Goal: Book appointment/travel/reservation

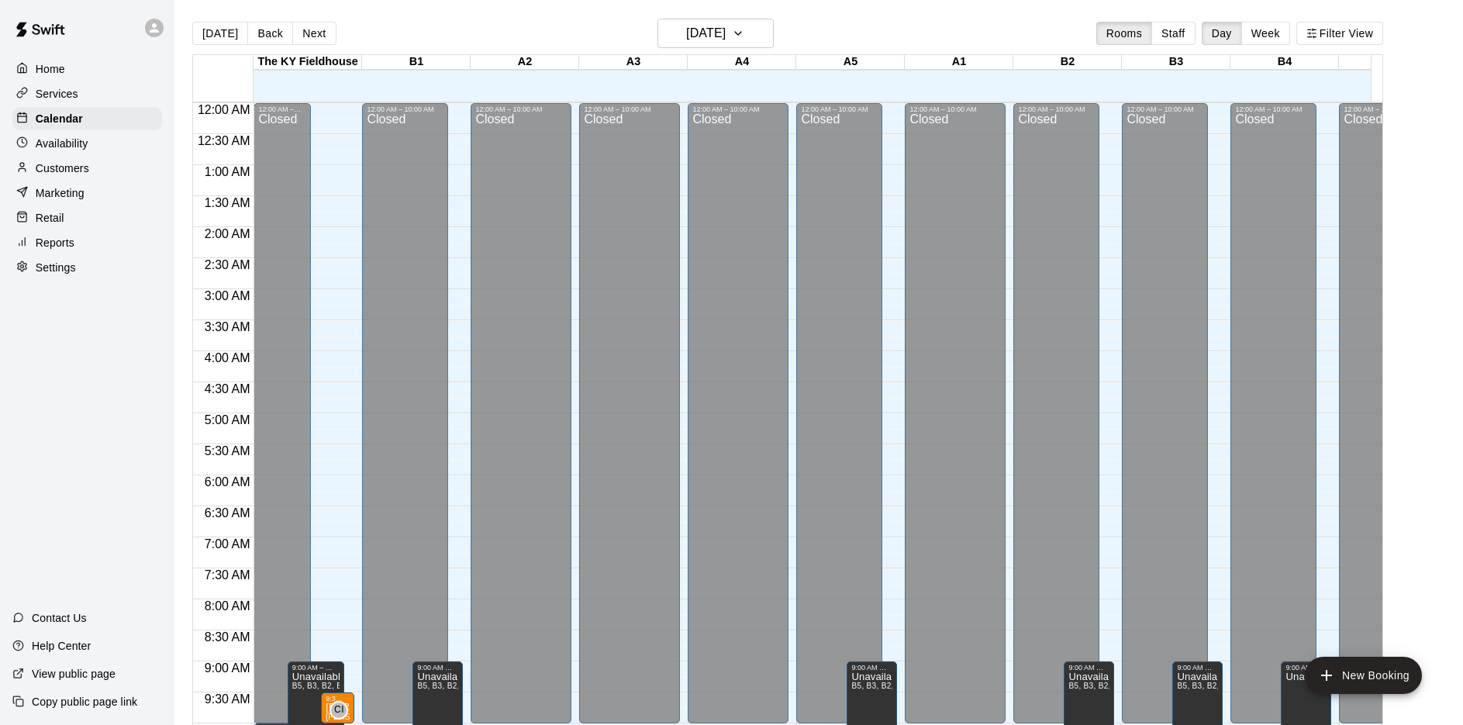
scroll to position [803, 0]
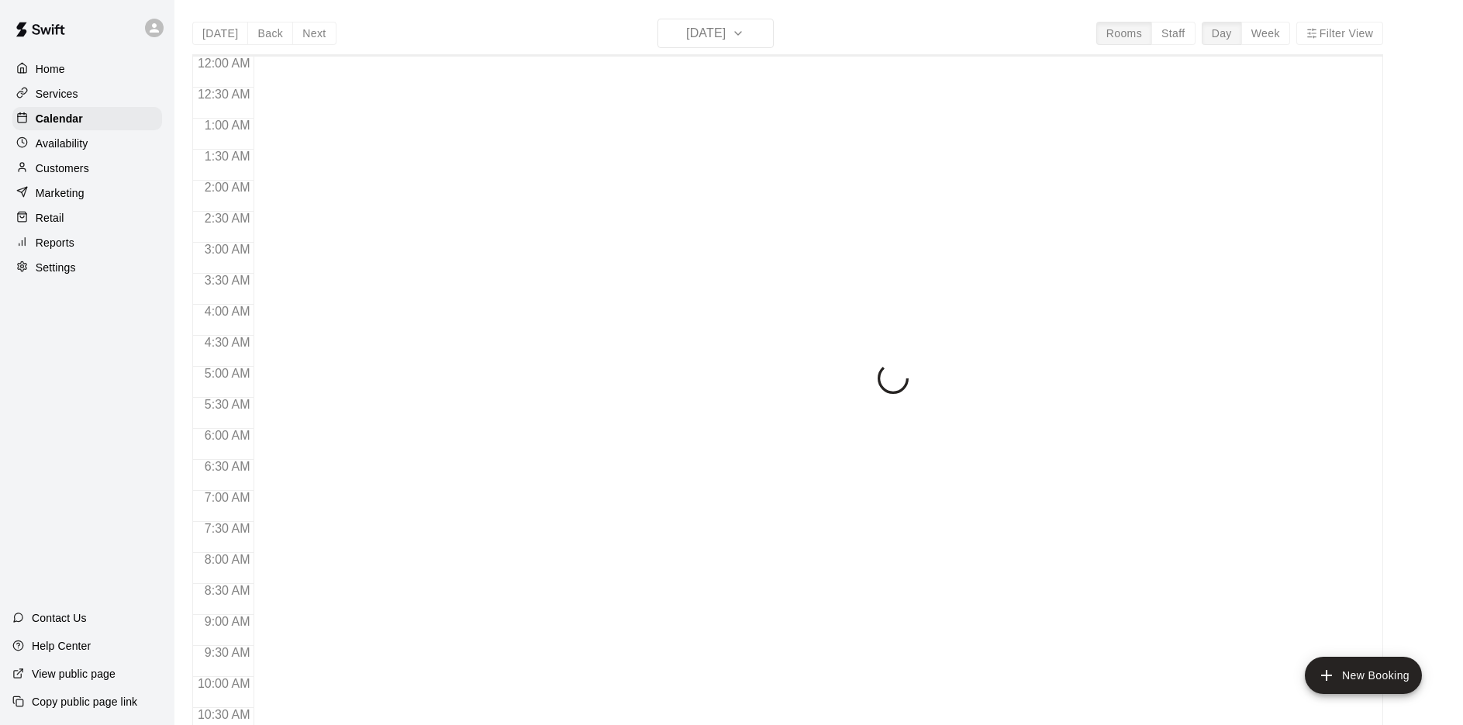
scroll to position [803, 0]
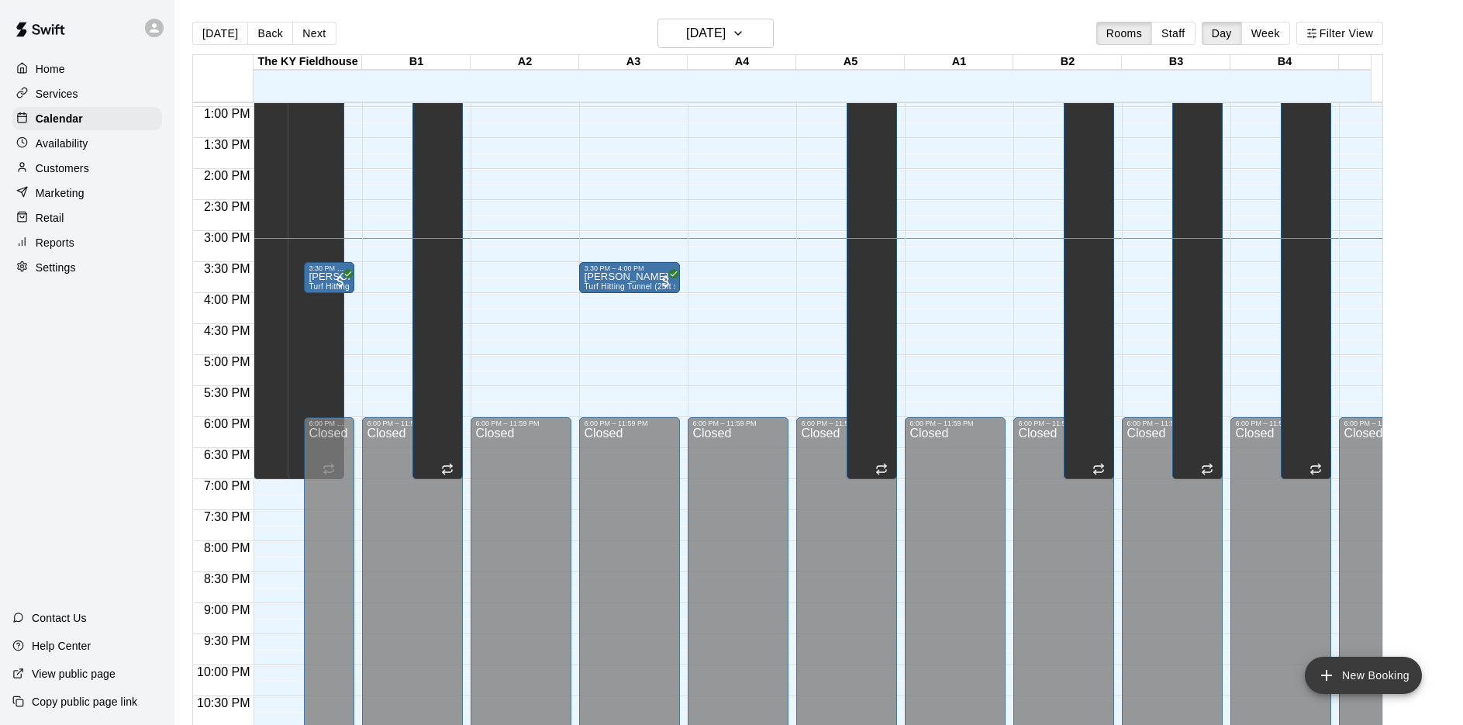
click at [1374, 676] on button "New Booking" at bounding box center [1363, 675] width 117 height 37
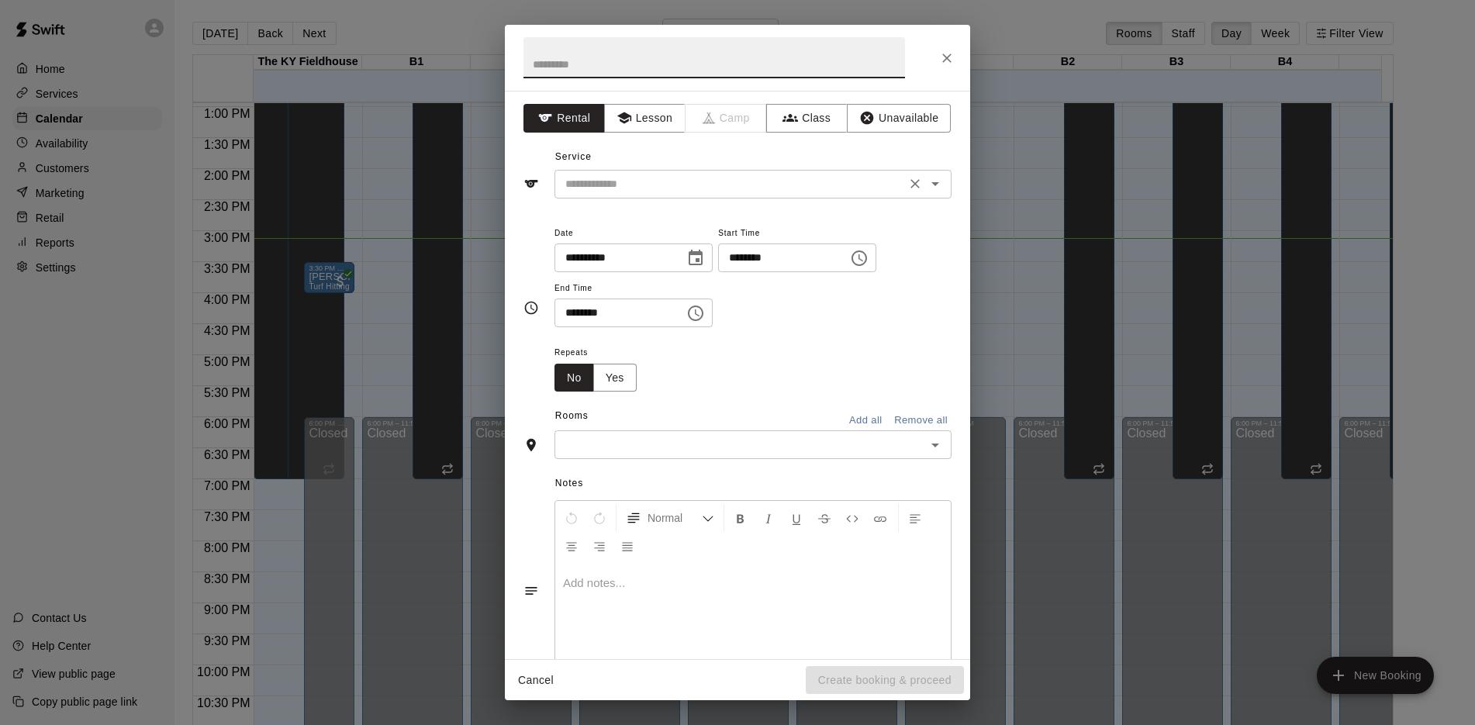
click at [926, 181] on icon "Open" at bounding box center [935, 183] width 19 height 19
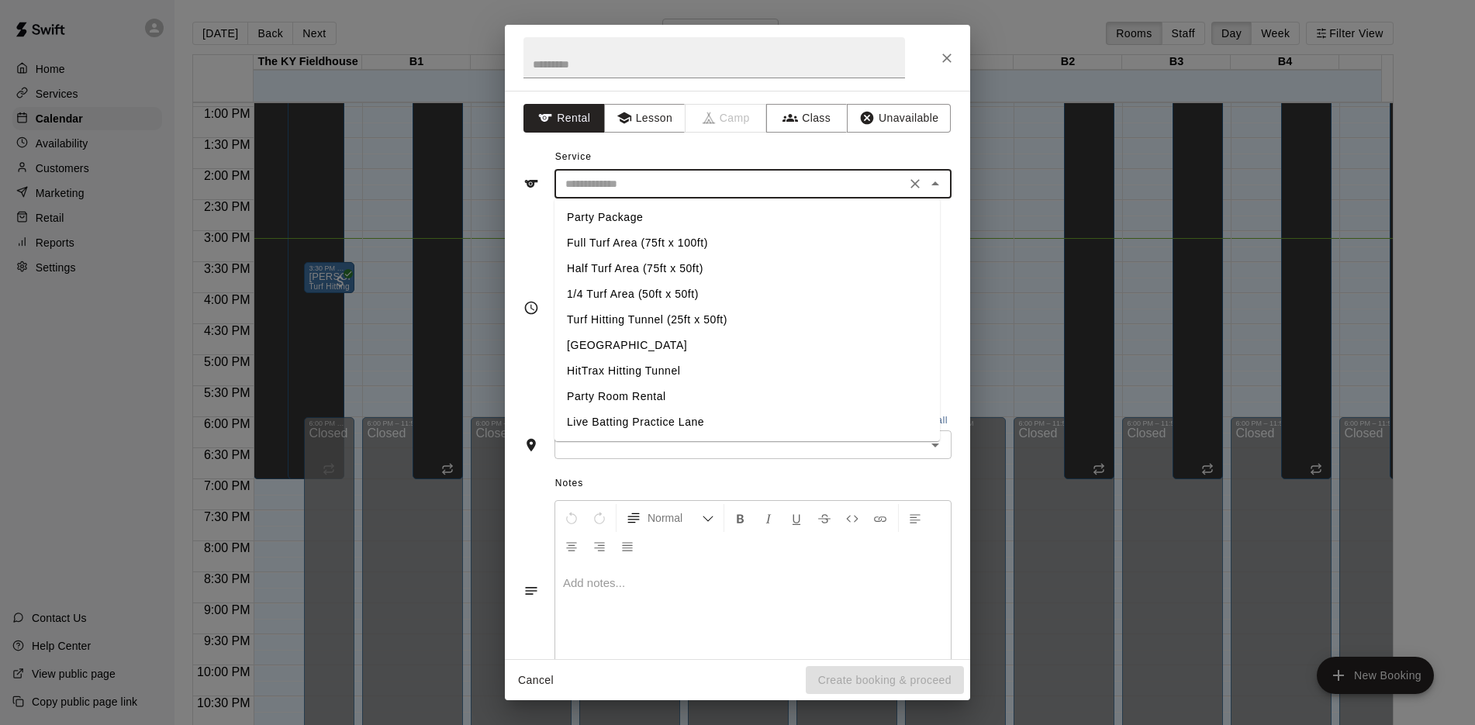
click at [941, 59] on icon "Close" at bounding box center [947, 58] width 16 height 16
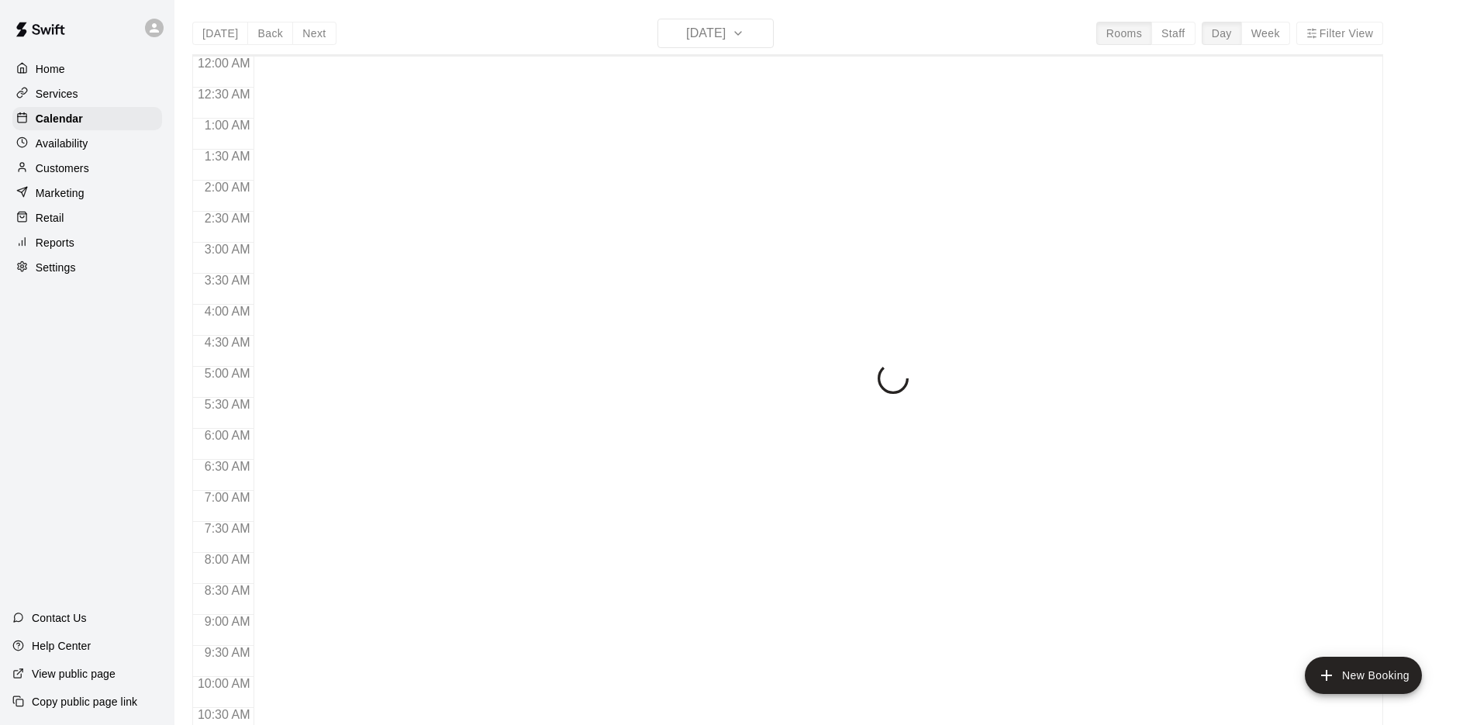
scroll to position [803, 0]
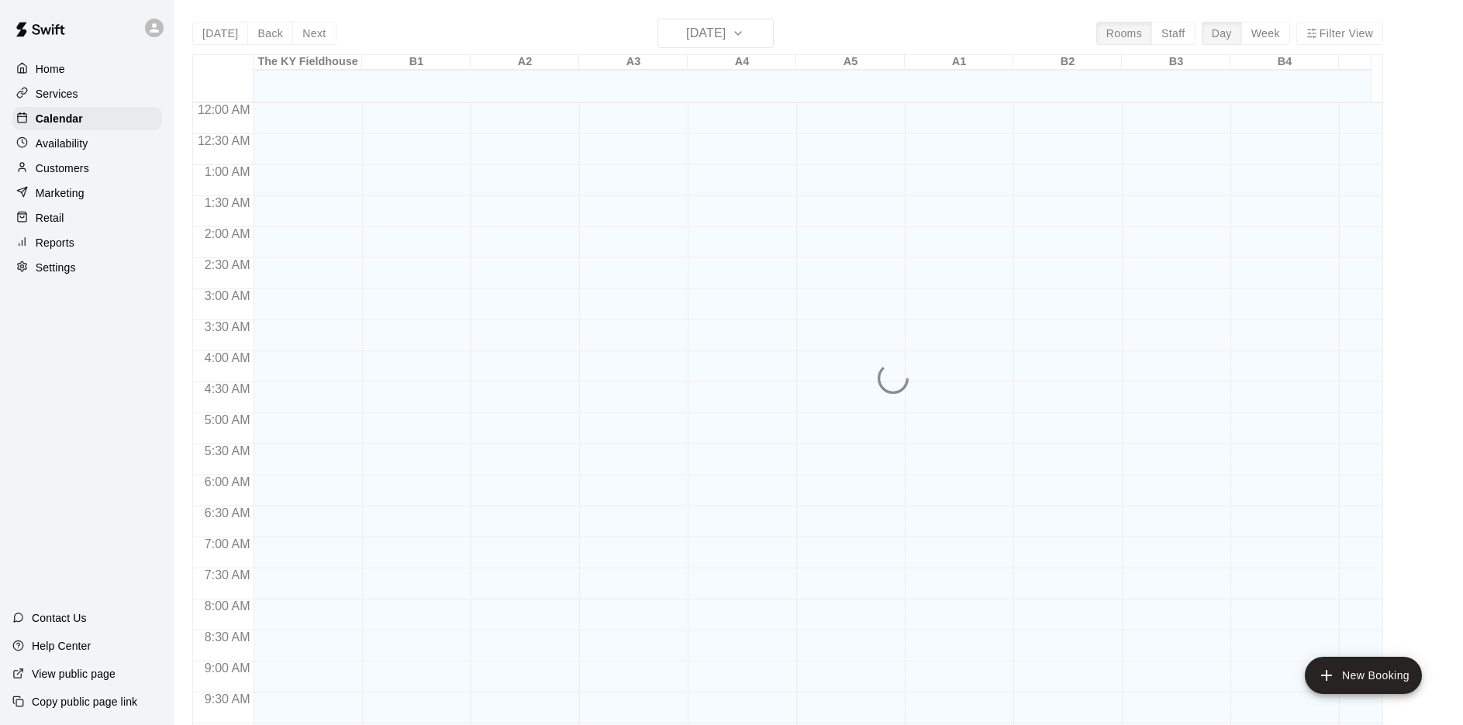
scroll to position [803, 0]
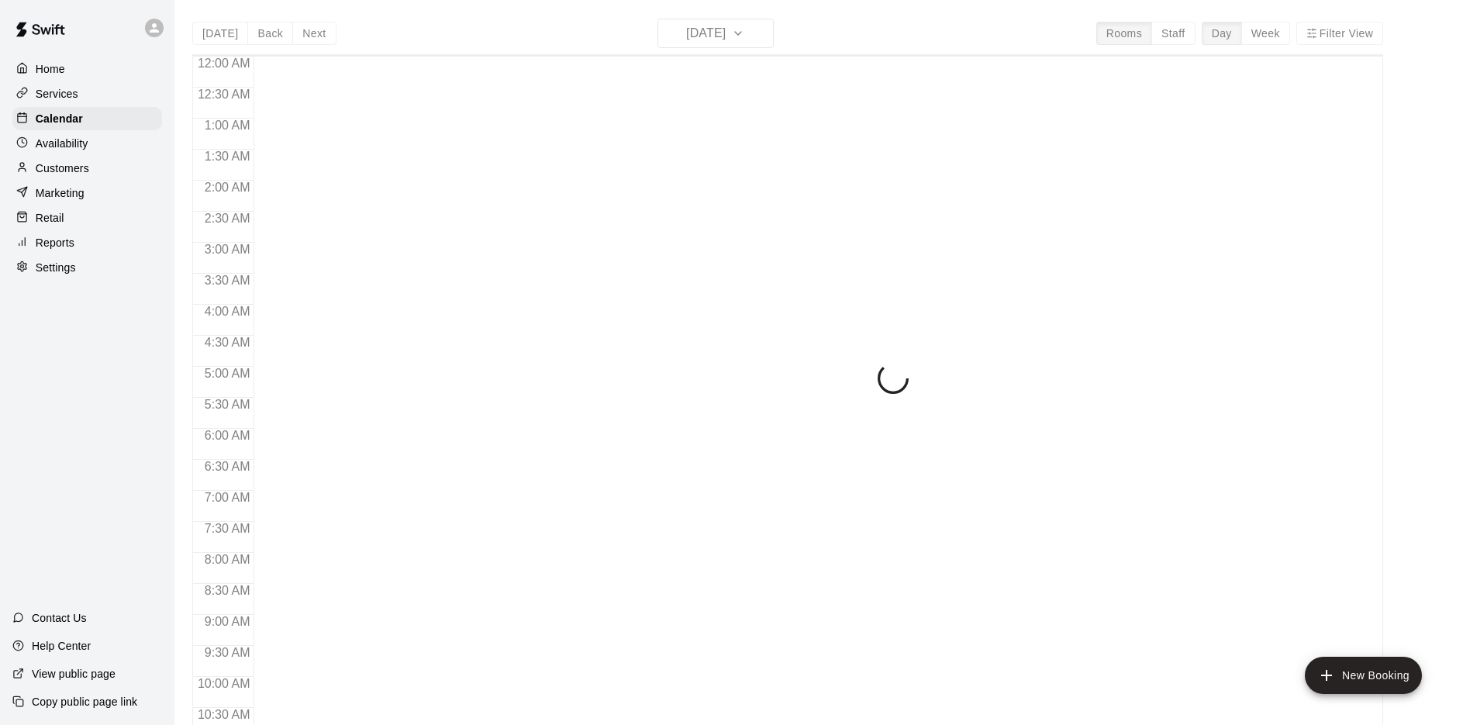
scroll to position [803, 0]
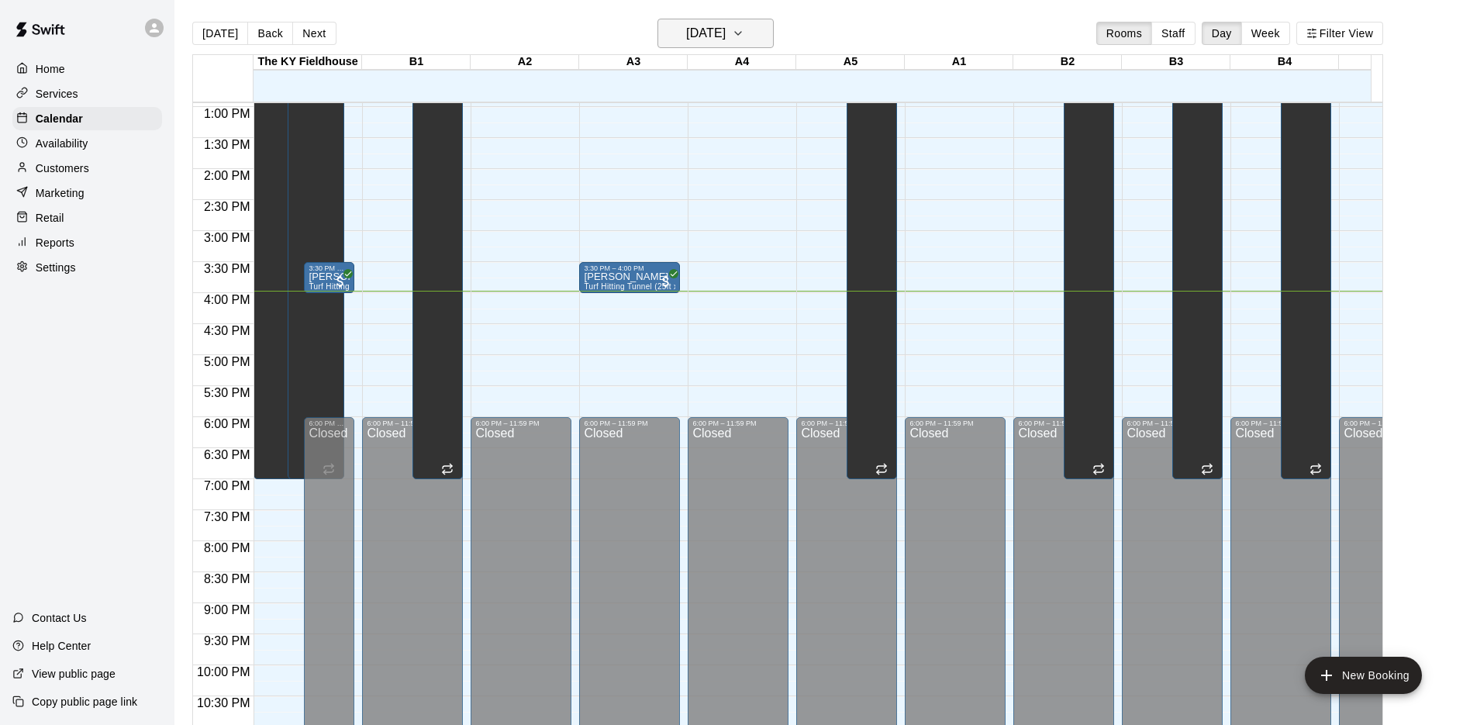
click at [724, 33] on h6 "[DATE]" at bounding box center [706, 33] width 40 height 22
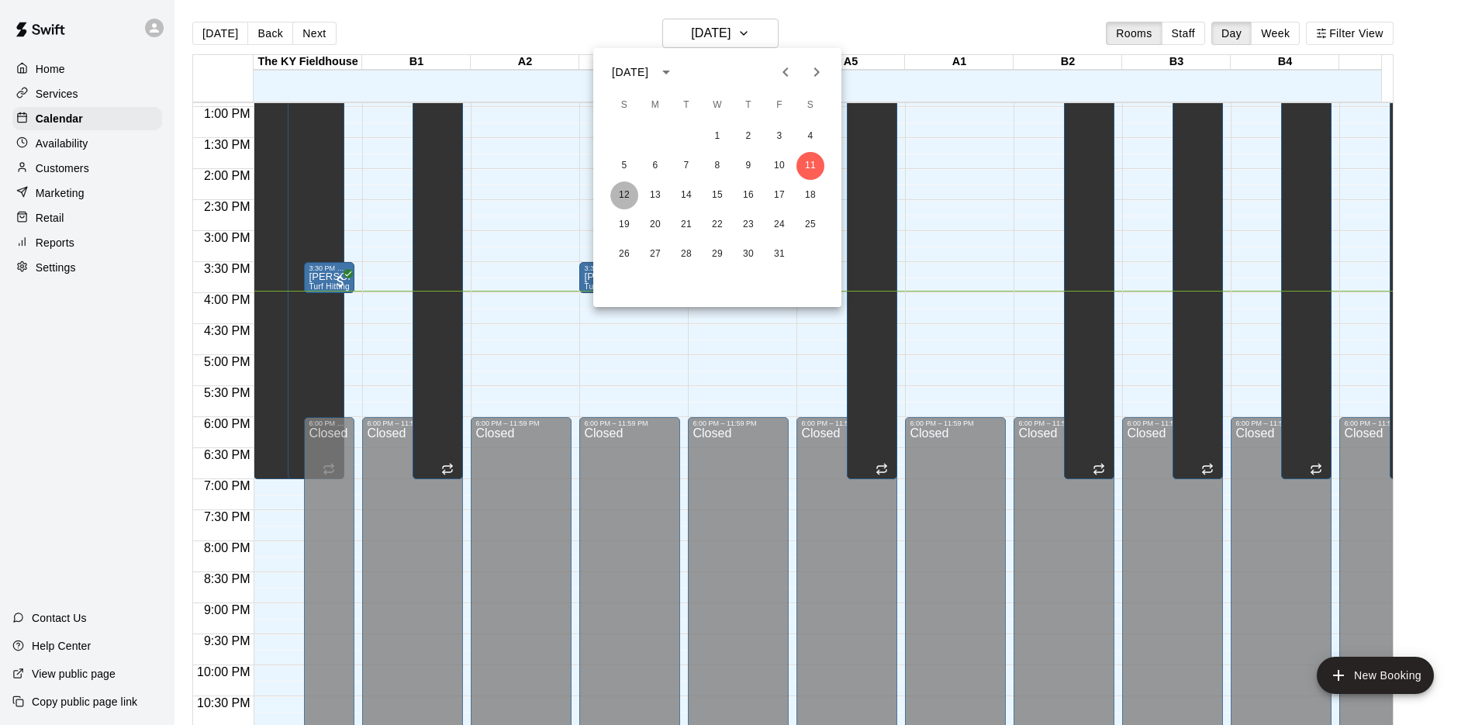
click at [624, 192] on button "12" at bounding box center [624, 195] width 28 height 28
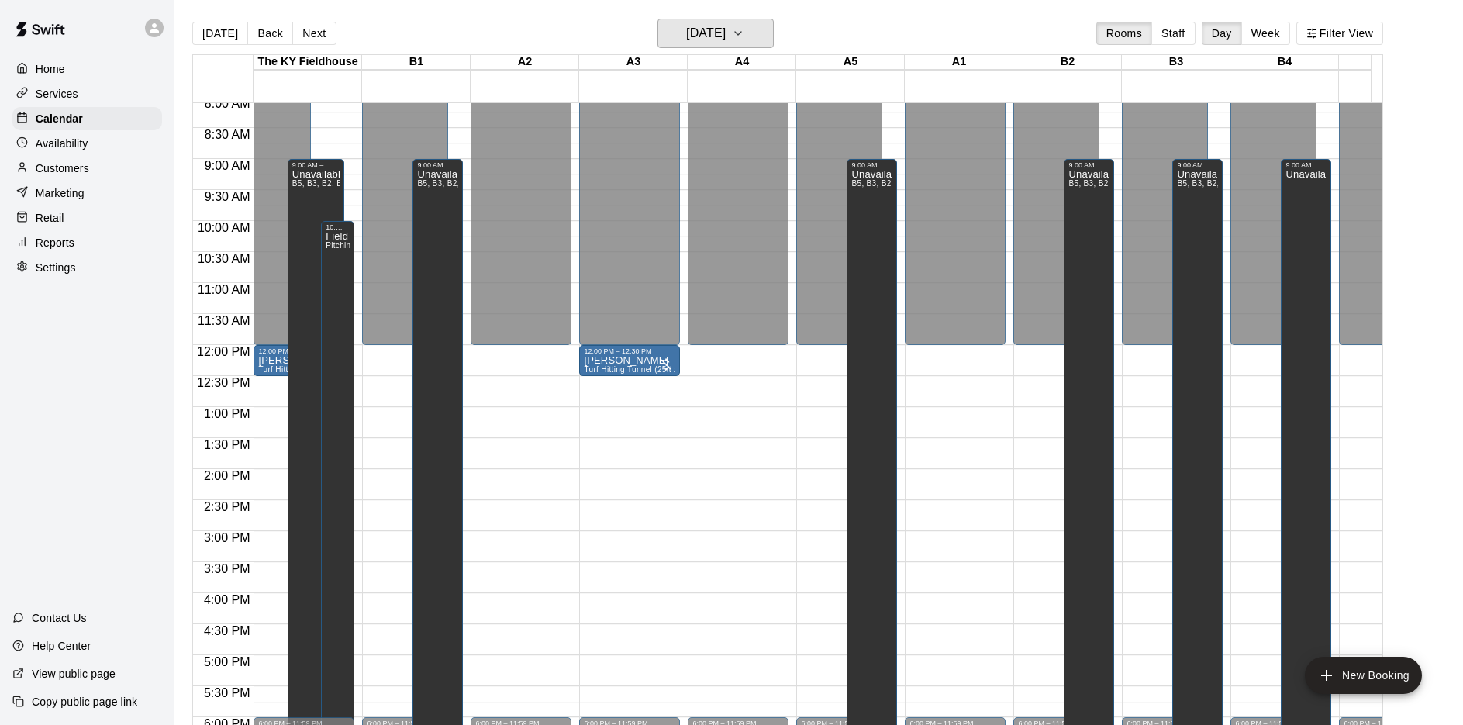
scroll to position [502, 0]
click at [659, 358] on div at bounding box center [666, 366] width 16 height 16
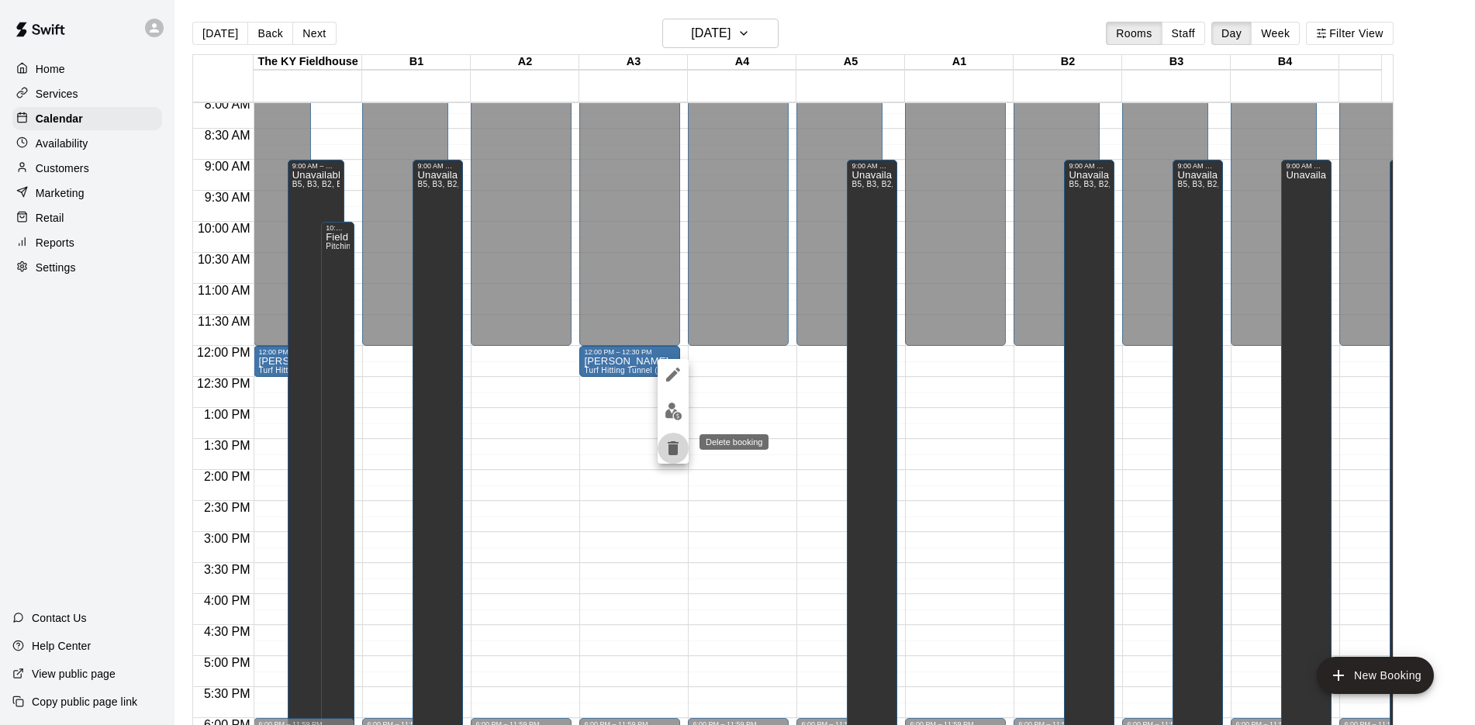
click at [677, 434] on button "delete" at bounding box center [673, 448] width 31 height 31
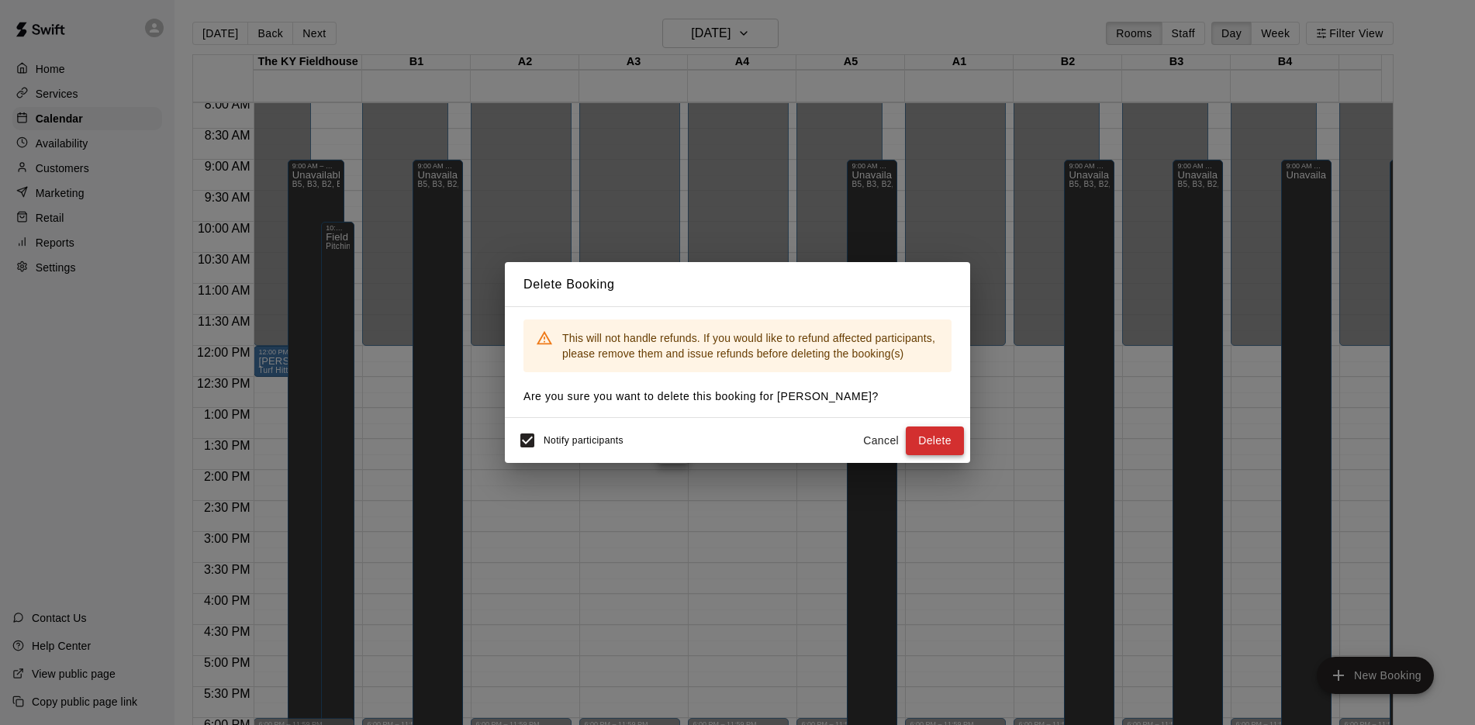
click at [929, 441] on button "Delete" at bounding box center [935, 441] width 58 height 29
